Goal: Register for event/course

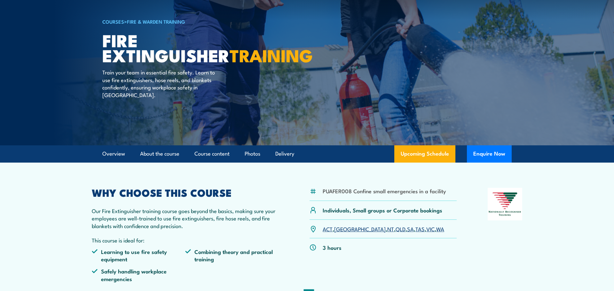
scroll to position [47, 0]
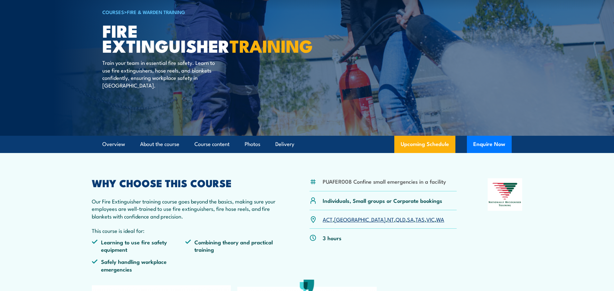
click at [436, 222] on link "WA" at bounding box center [440, 220] width 8 height 8
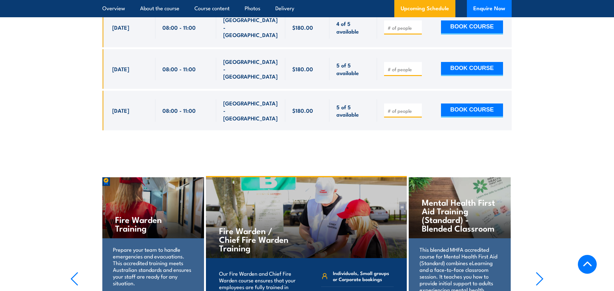
scroll to position [1316, 0]
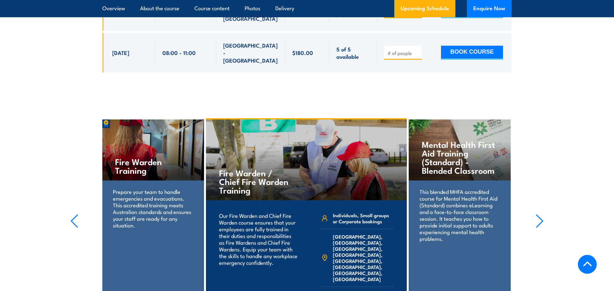
click at [539, 214] on icon "button" at bounding box center [540, 221] width 8 height 14
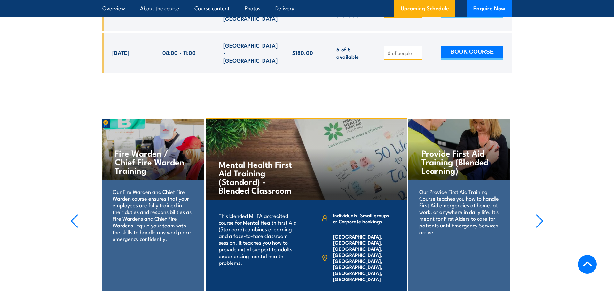
click at [443, 188] on p "Our Provide First Aid Training Course teaches you how to handle First Aid emerg…" at bounding box center [459, 211] width 80 height 47
click at [430, 149] on h4 "Provide First Aid Training (Blended Learning)" at bounding box center [460, 162] width 76 height 26
click at [540, 214] on icon "button" at bounding box center [540, 221] width 8 height 14
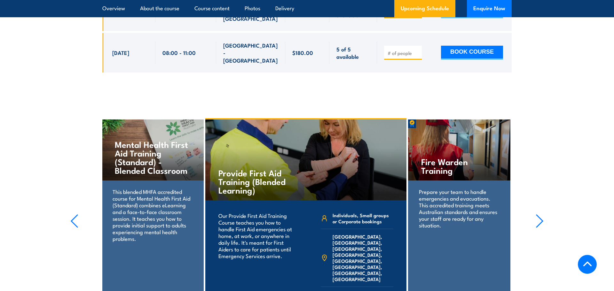
click at [248, 169] on h4 "Provide First Aid Training (Blended Learning)" at bounding box center [256, 182] width 75 height 26
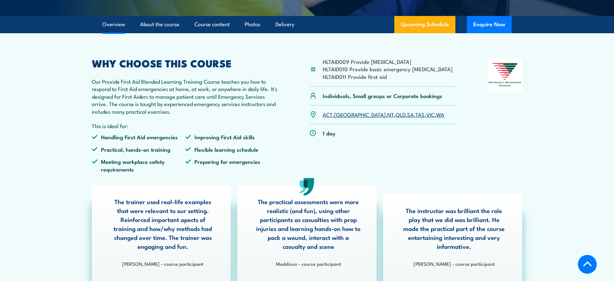
scroll to position [178, 0]
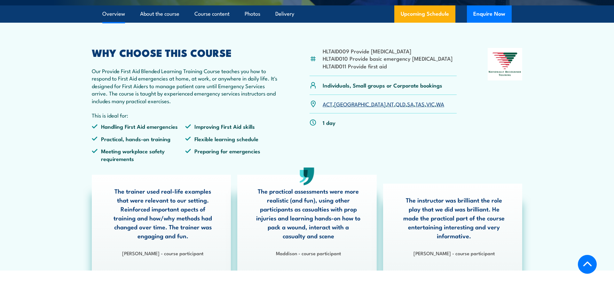
click at [436, 108] on link "WA" at bounding box center [440, 104] width 8 height 8
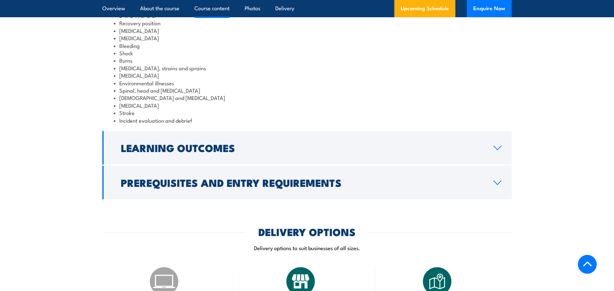
scroll to position [759, 0]
